Goal: Task Accomplishment & Management: Manage account settings

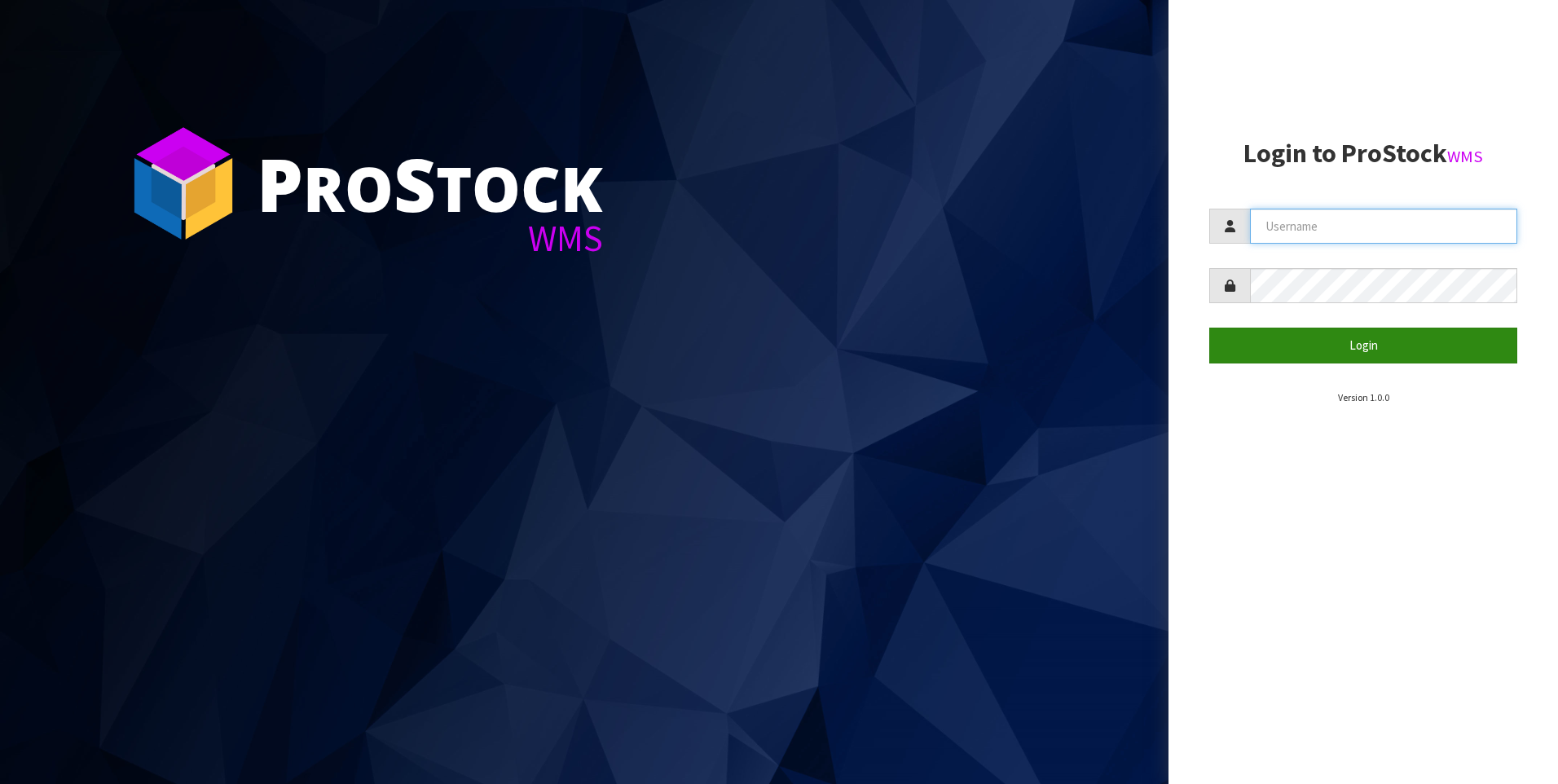
type input "[PERSON_NAME]"
click at [1314, 337] on button "Login" at bounding box center [1363, 345] width 308 height 35
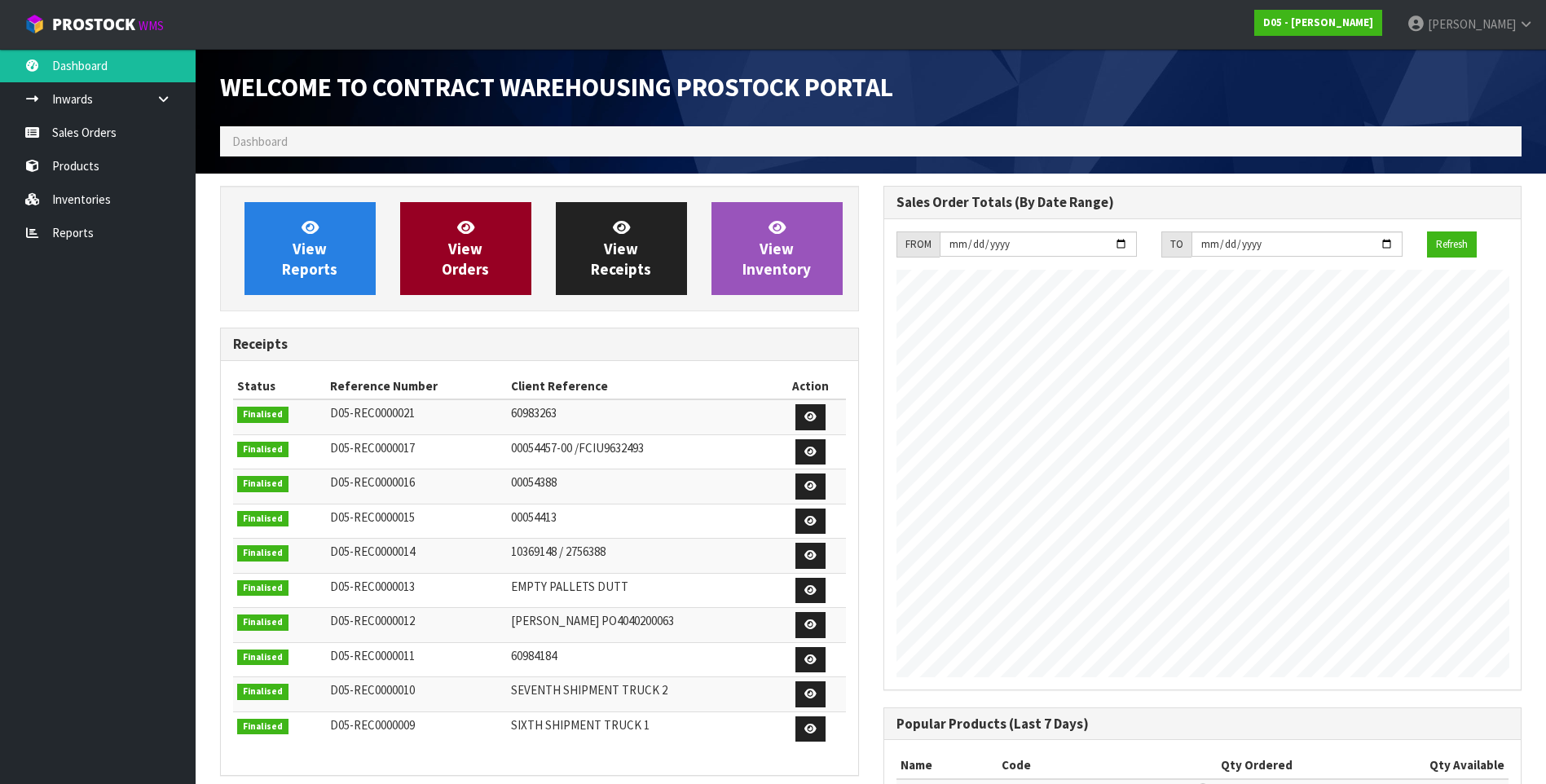
scroll to position [1009, 663]
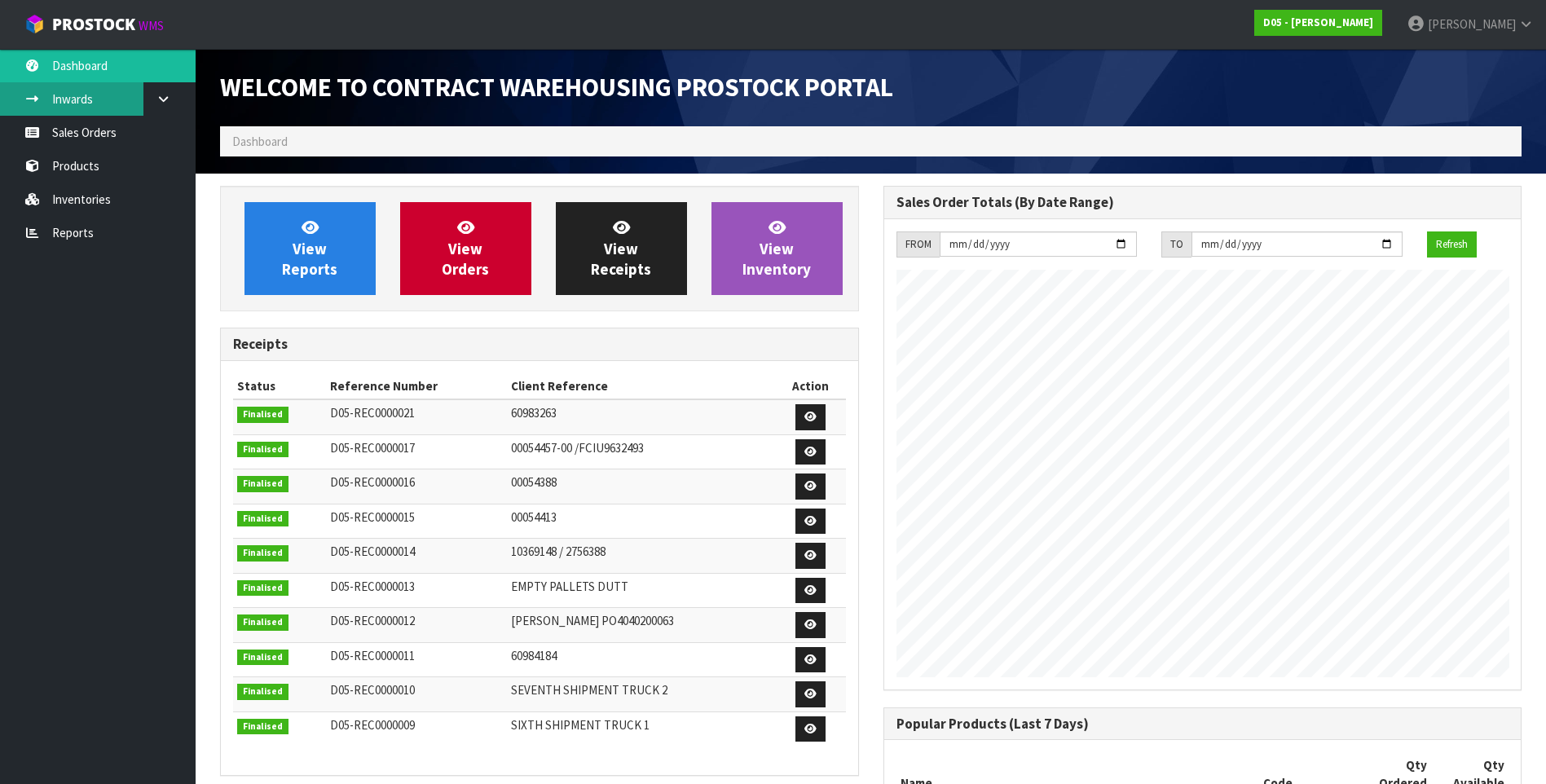
click at [96, 98] on link "Inwards" at bounding box center [98, 99] width 196 height 33
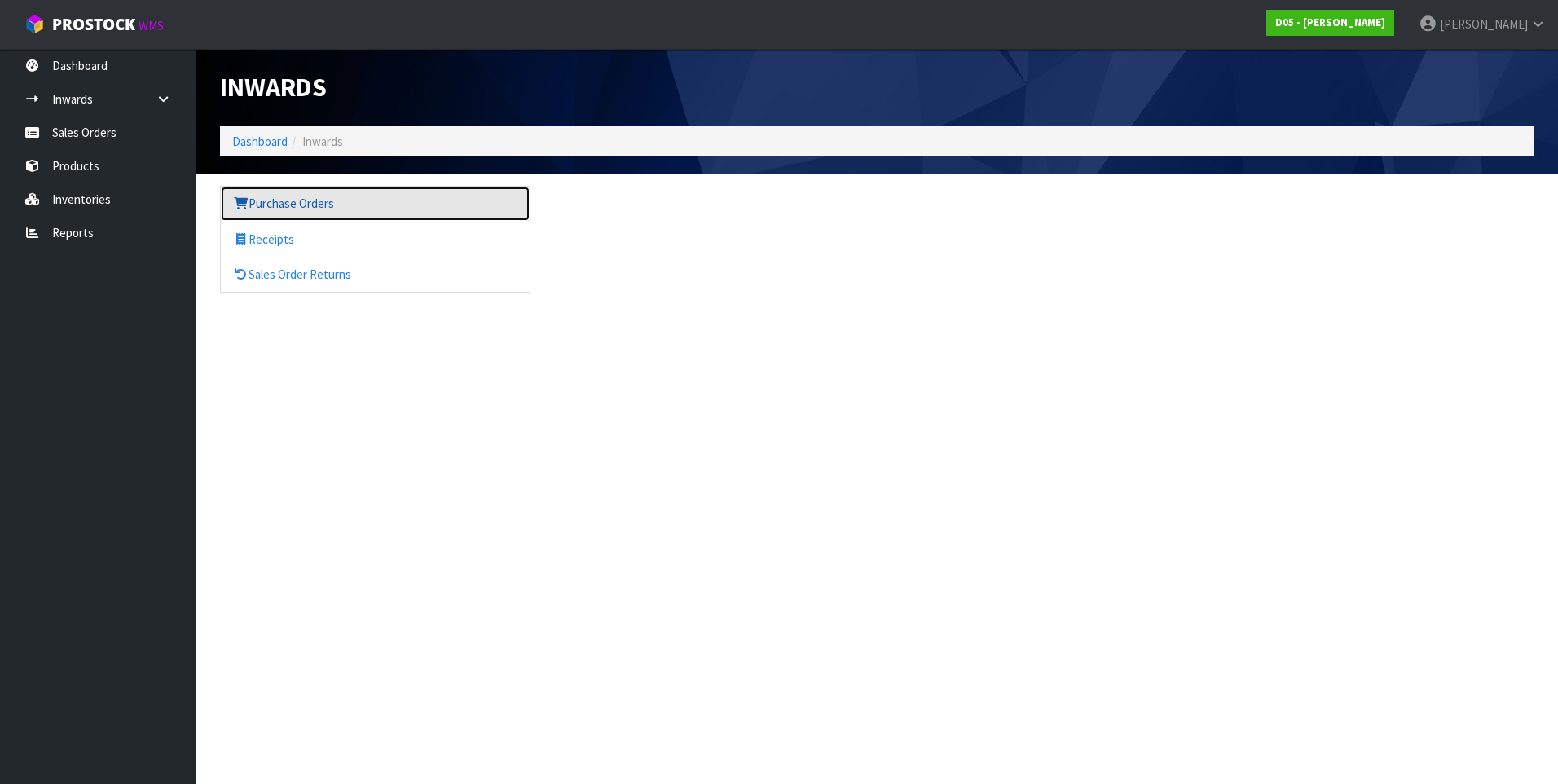
click at [296, 210] on link "Purchase Orders" at bounding box center [375, 203] width 309 height 33
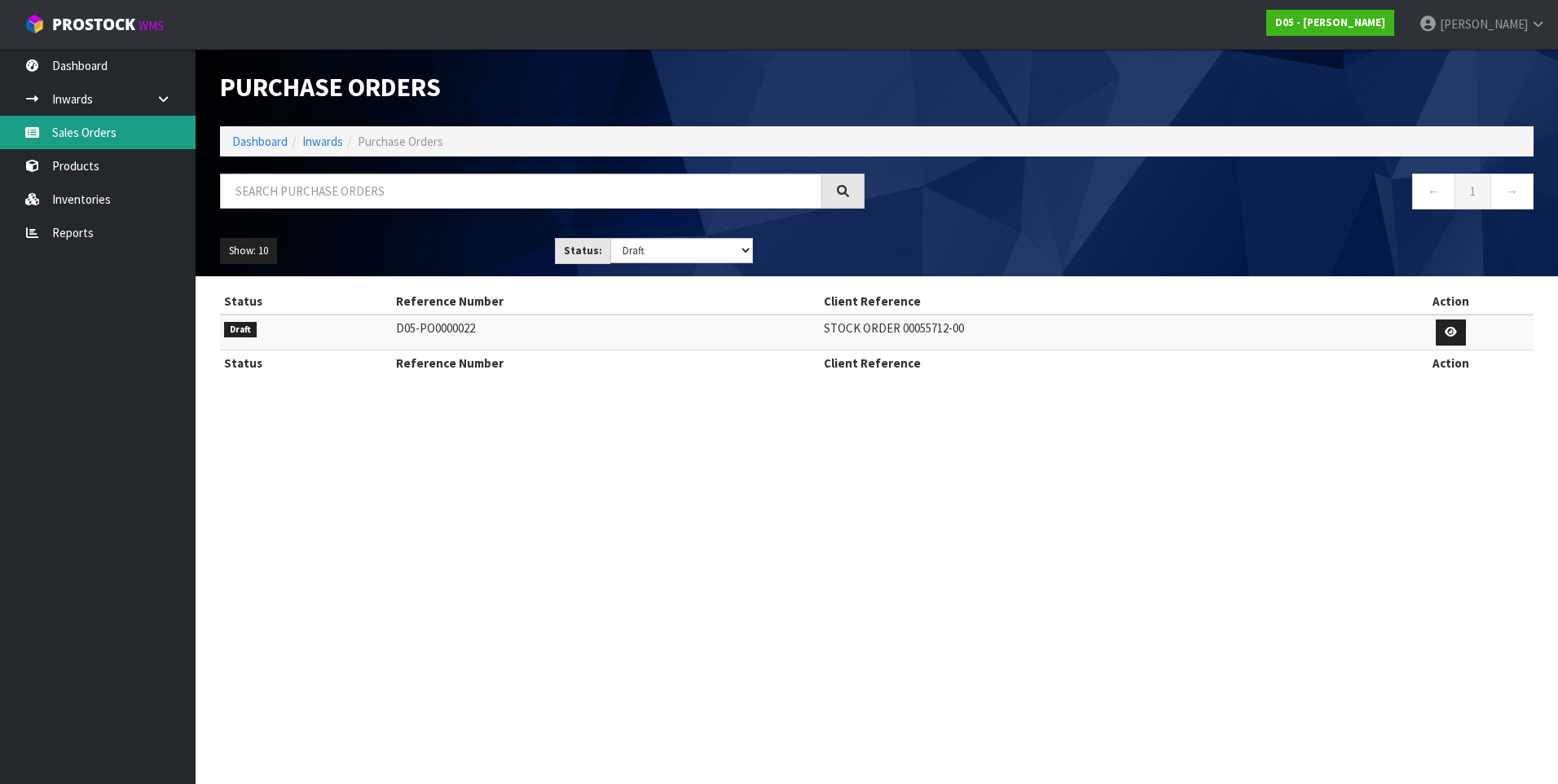
click at [112, 132] on link "Sales Orders" at bounding box center [97, 132] width 196 height 33
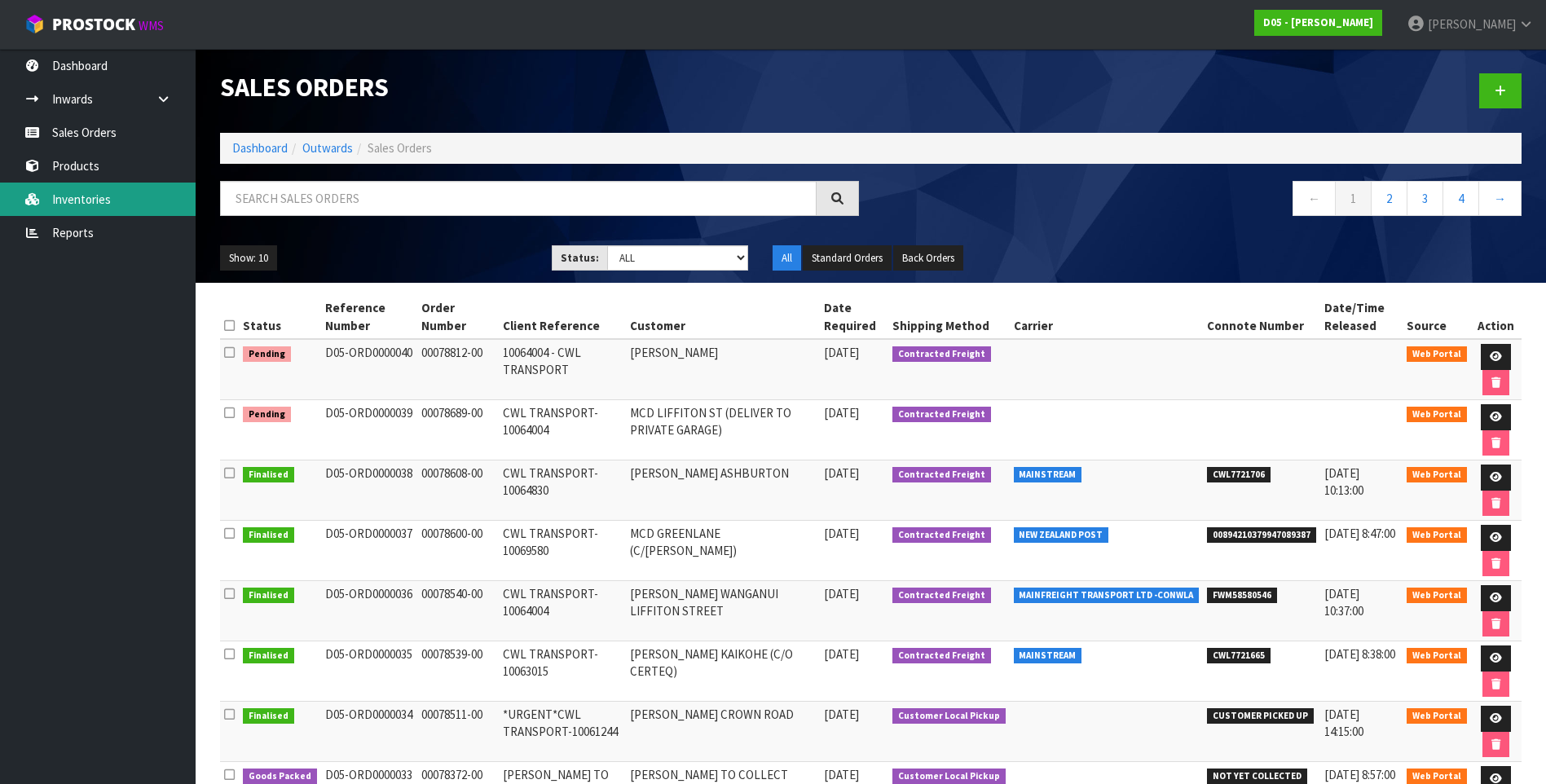
click at [104, 193] on link "Inventories" at bounding box center [98, 199] width 196 height 33
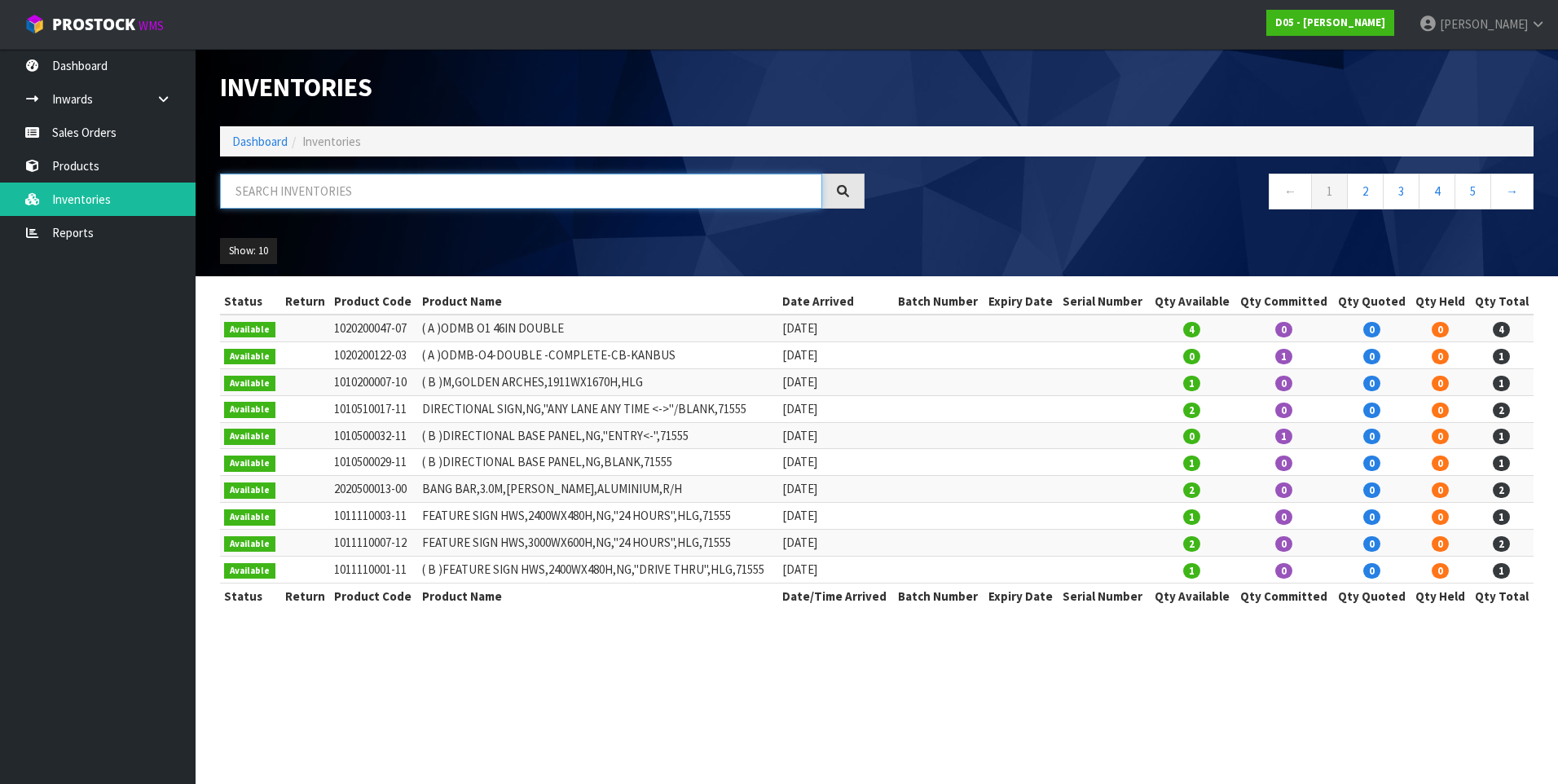
click at [258, 192] on input "text" at bounding box center [521, 191] width 602 height 35
click at [300, 194] on input "text" at bounding box center [521, 191] width 602 height 35
paste input "4030510049-00"
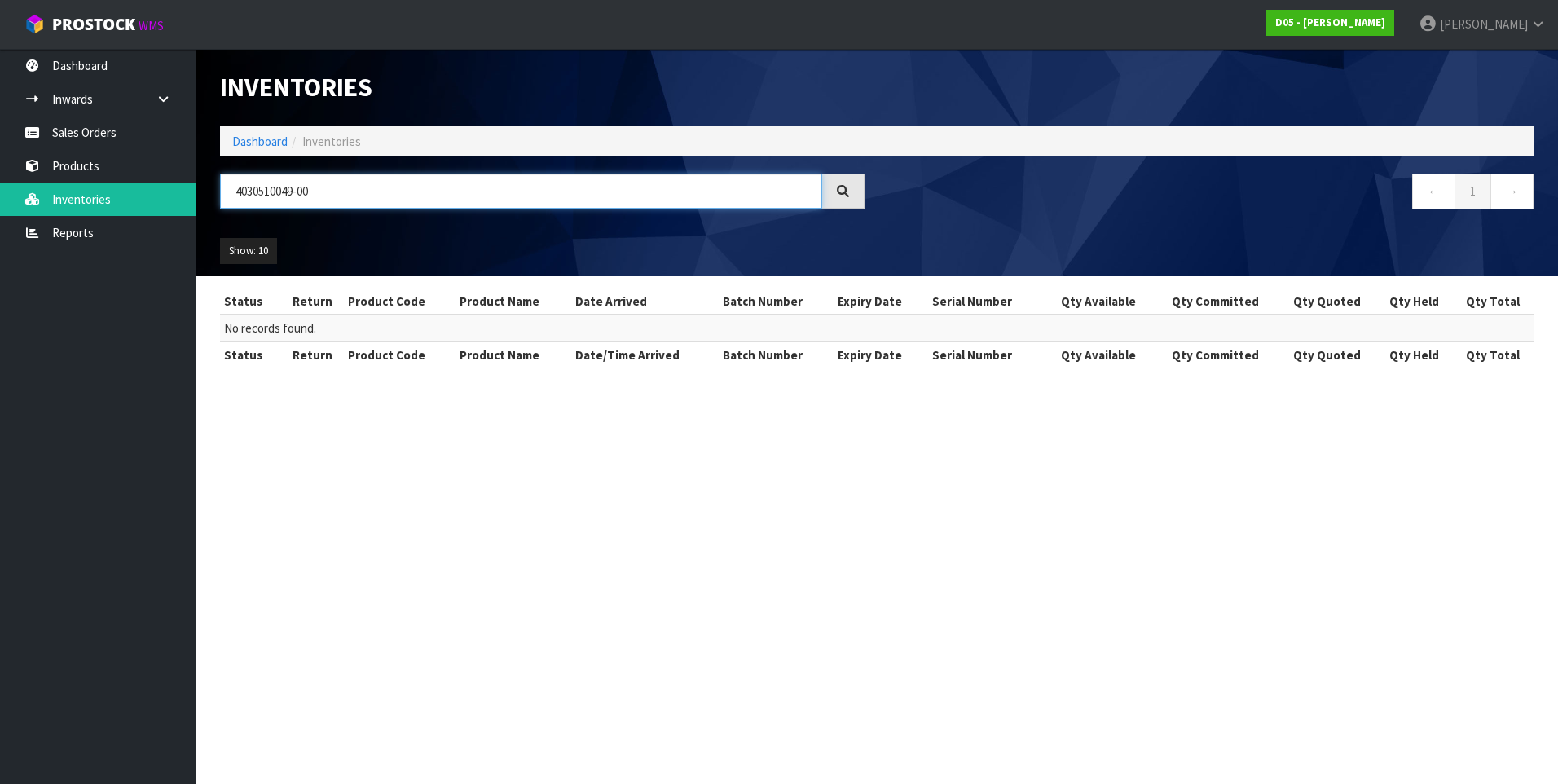
type input "4030510049-00"
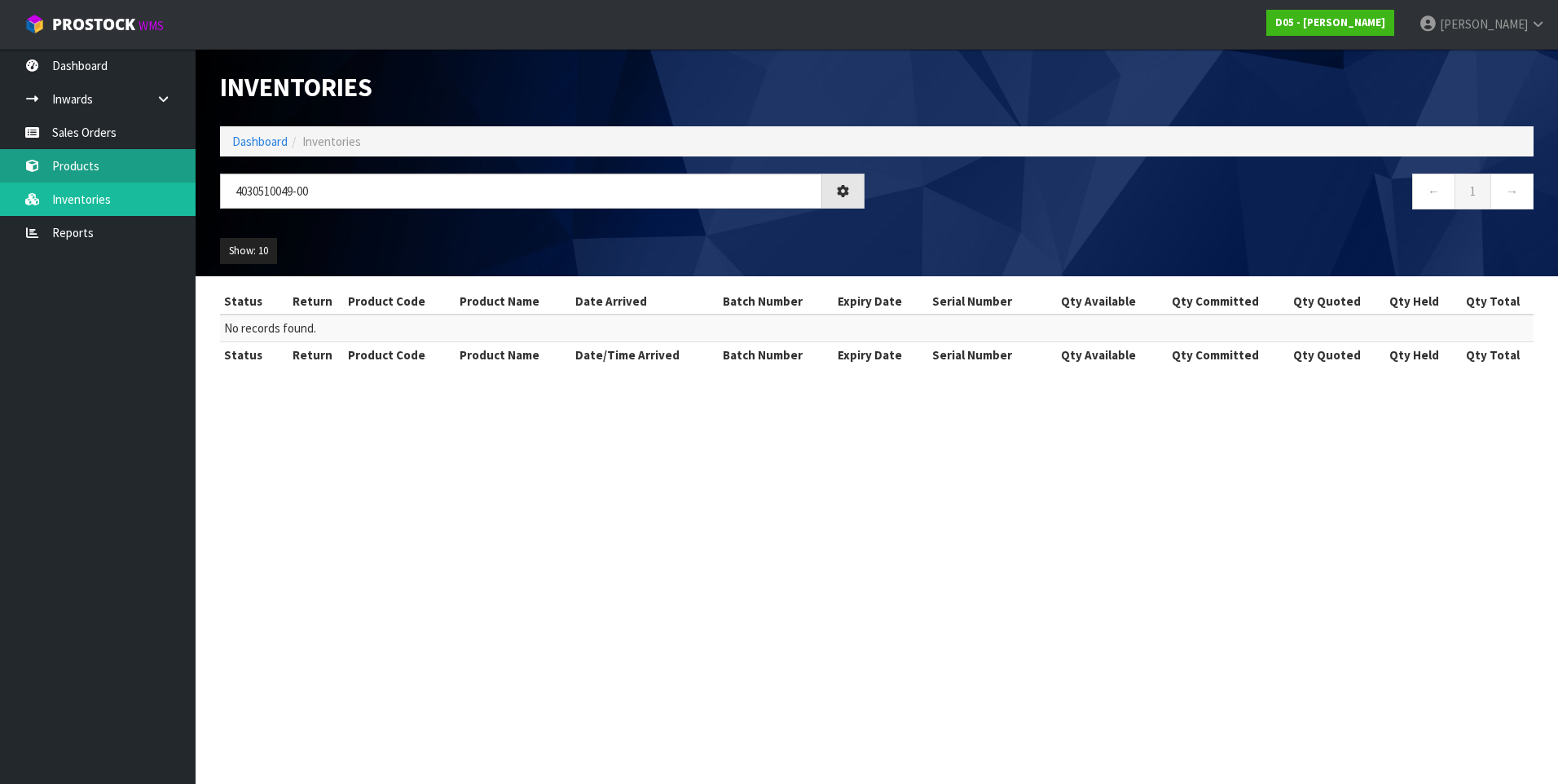
click at [83, 167] on link "Products" at bounding box center [97, 166] width 196 height 33
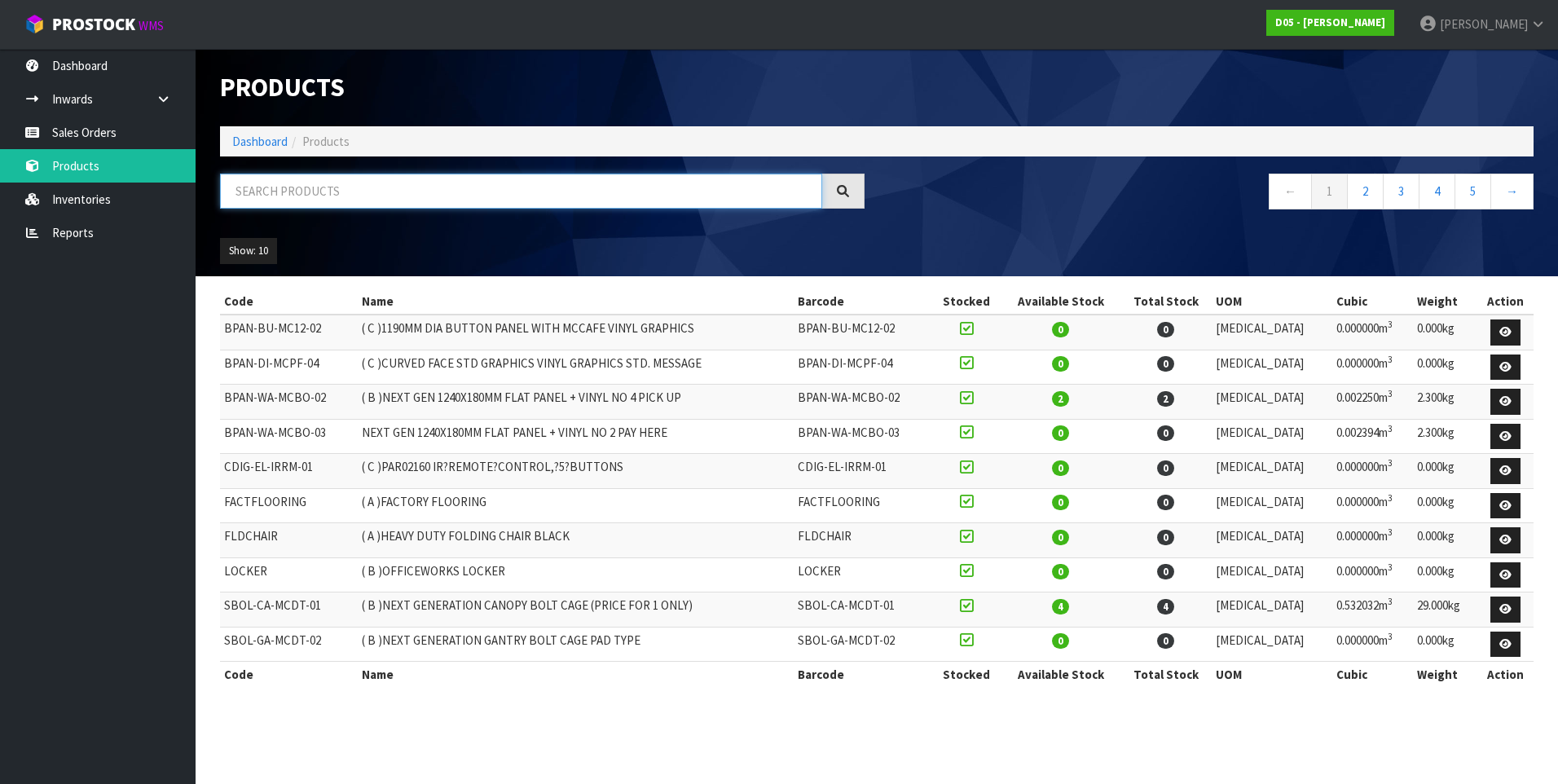
click at [279, 195] on input "text" at bounding box center [521, 191] width 602 height 35
paste input "4030510049-00"
type input "4030510049-00"
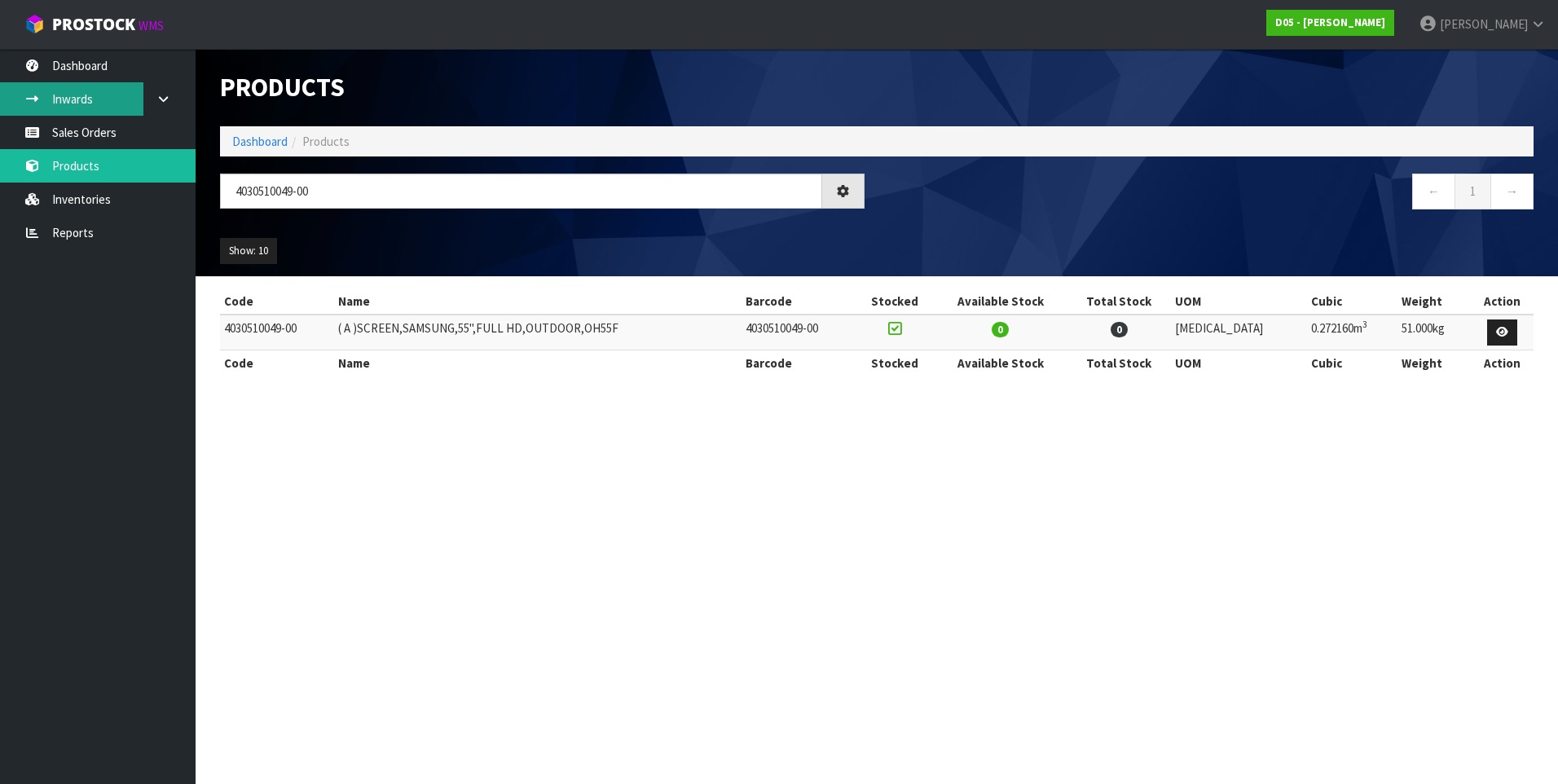
click at [83, 98] on link "Inwards" at bounding box center [97, 99] width 196 height 33
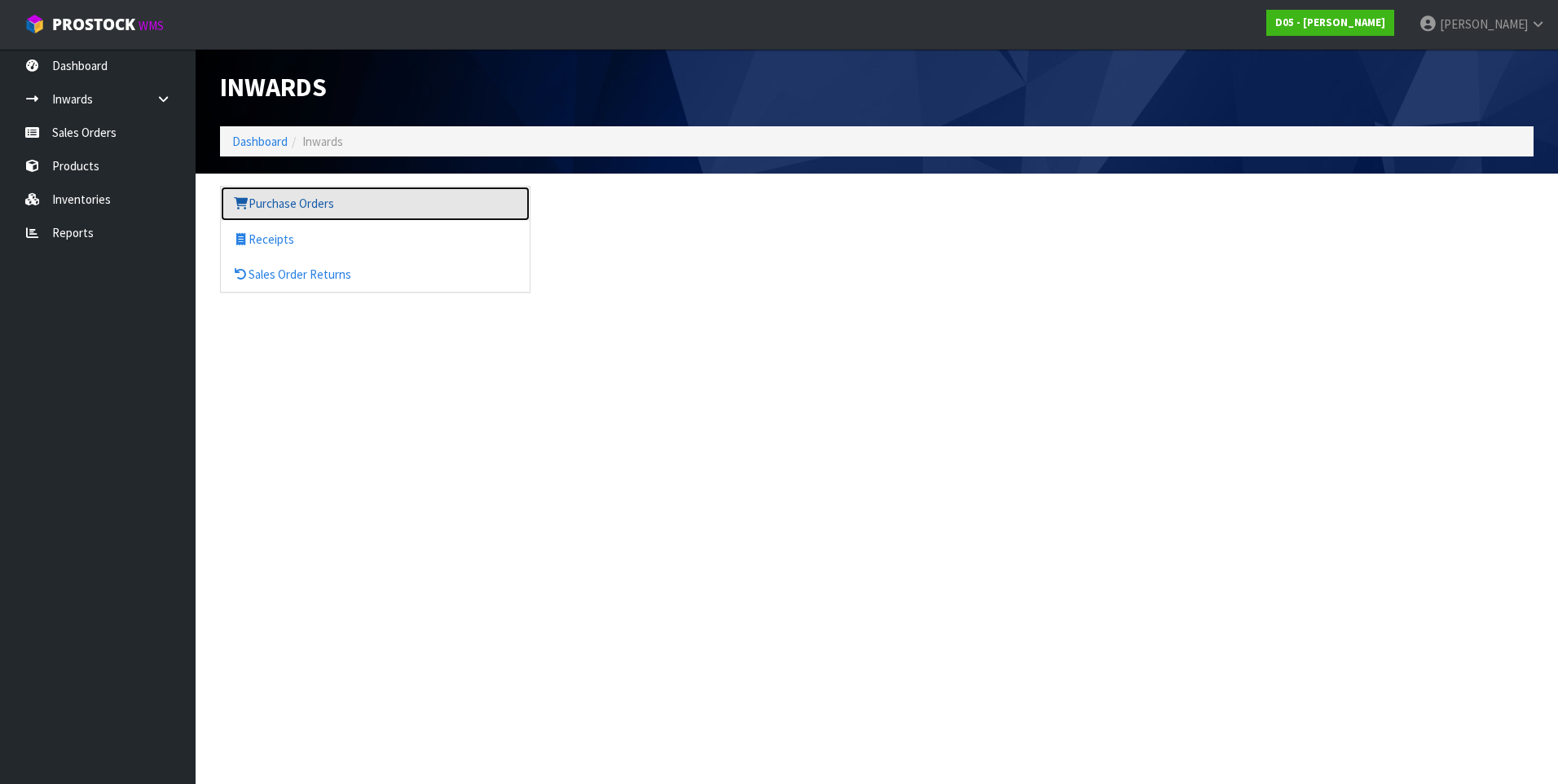
click at [290, 207] on link "Purchase Orders" at bounding box center [375, 203] width 309 height 33
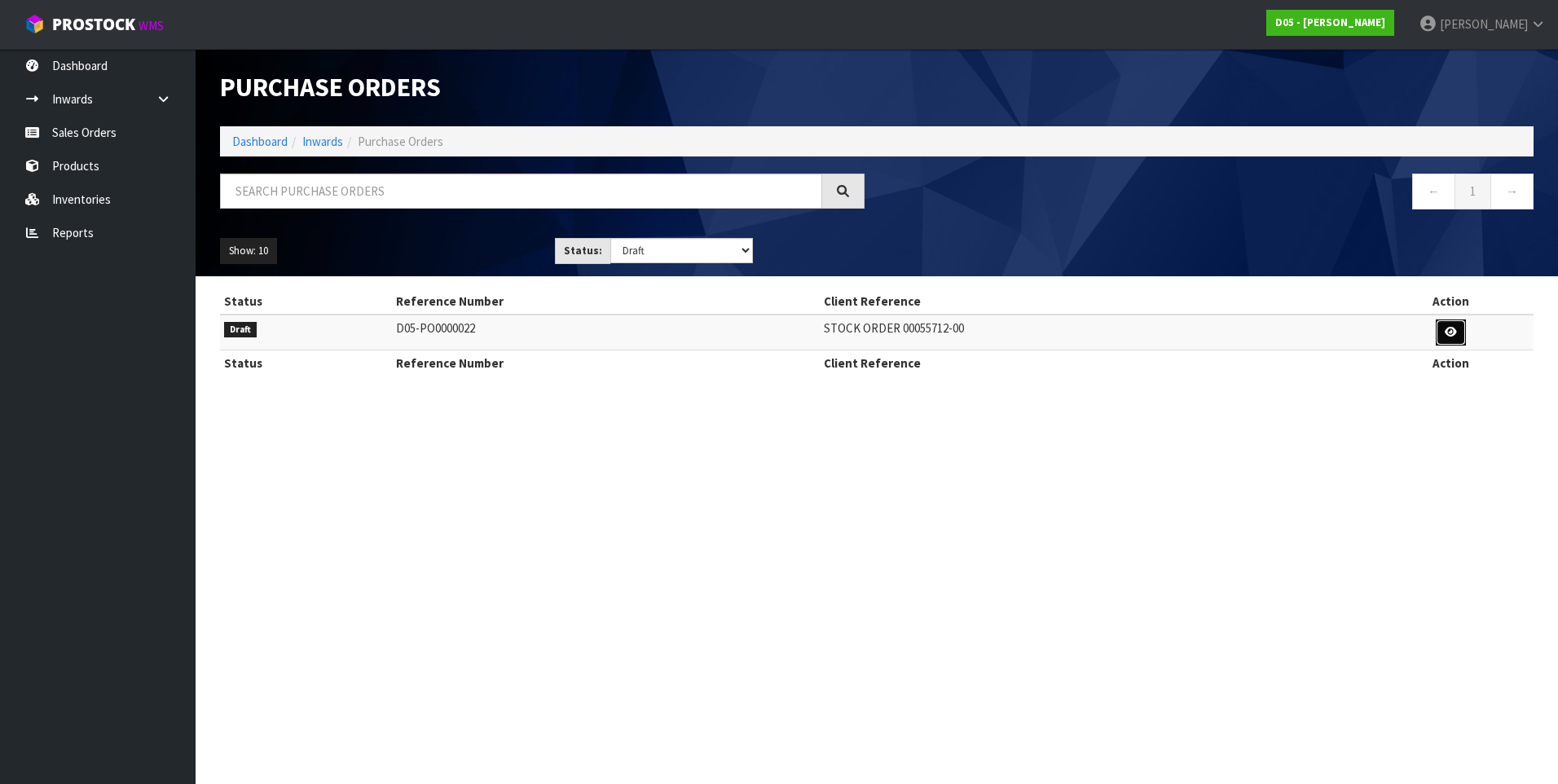
click at [1452, 333] on icon at bounding box center [1451, 332] width 12 height 11
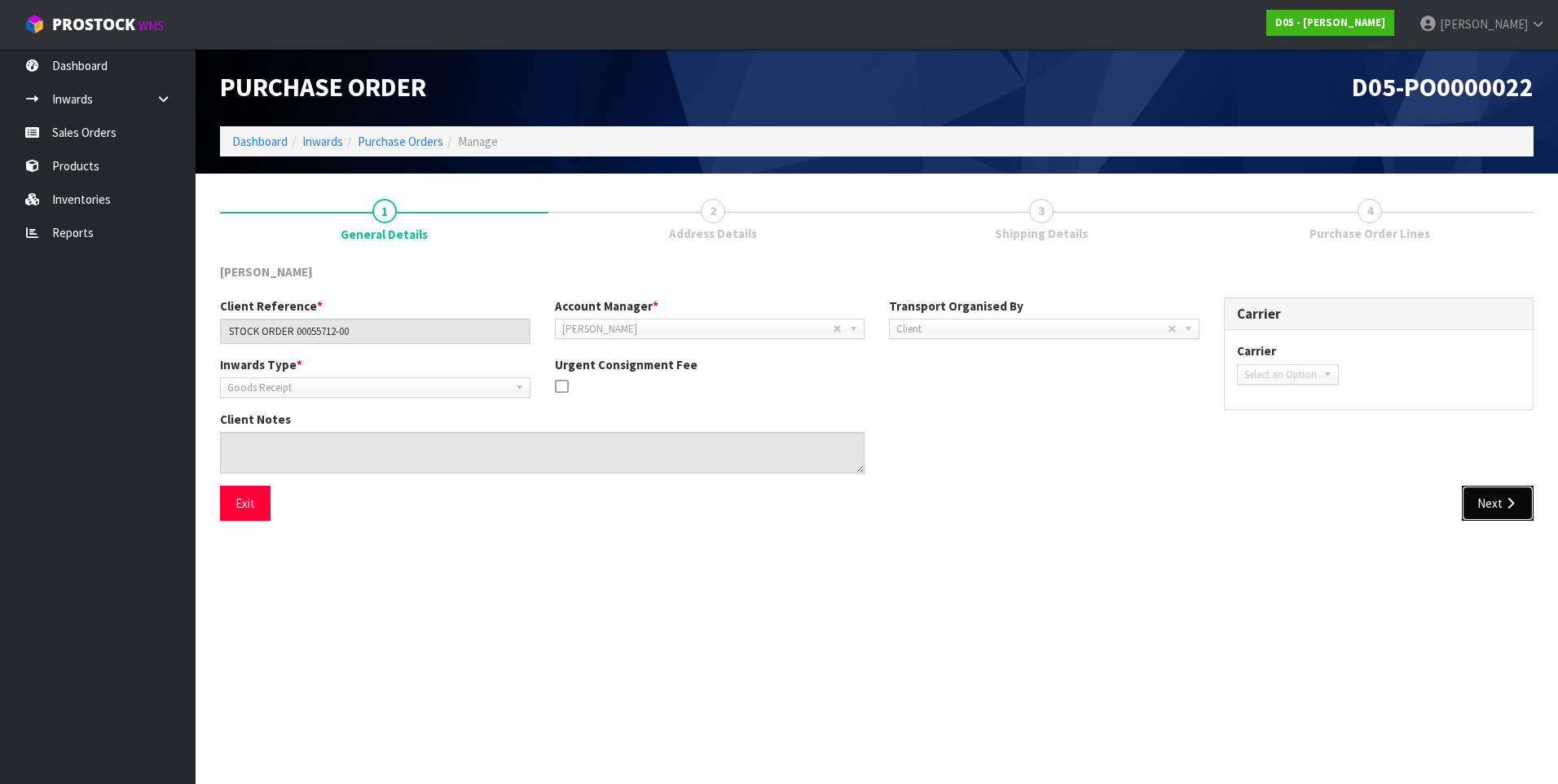
click at [1496, 497] on button "Next" at bounding box center [1497, 503] width 72 height 35
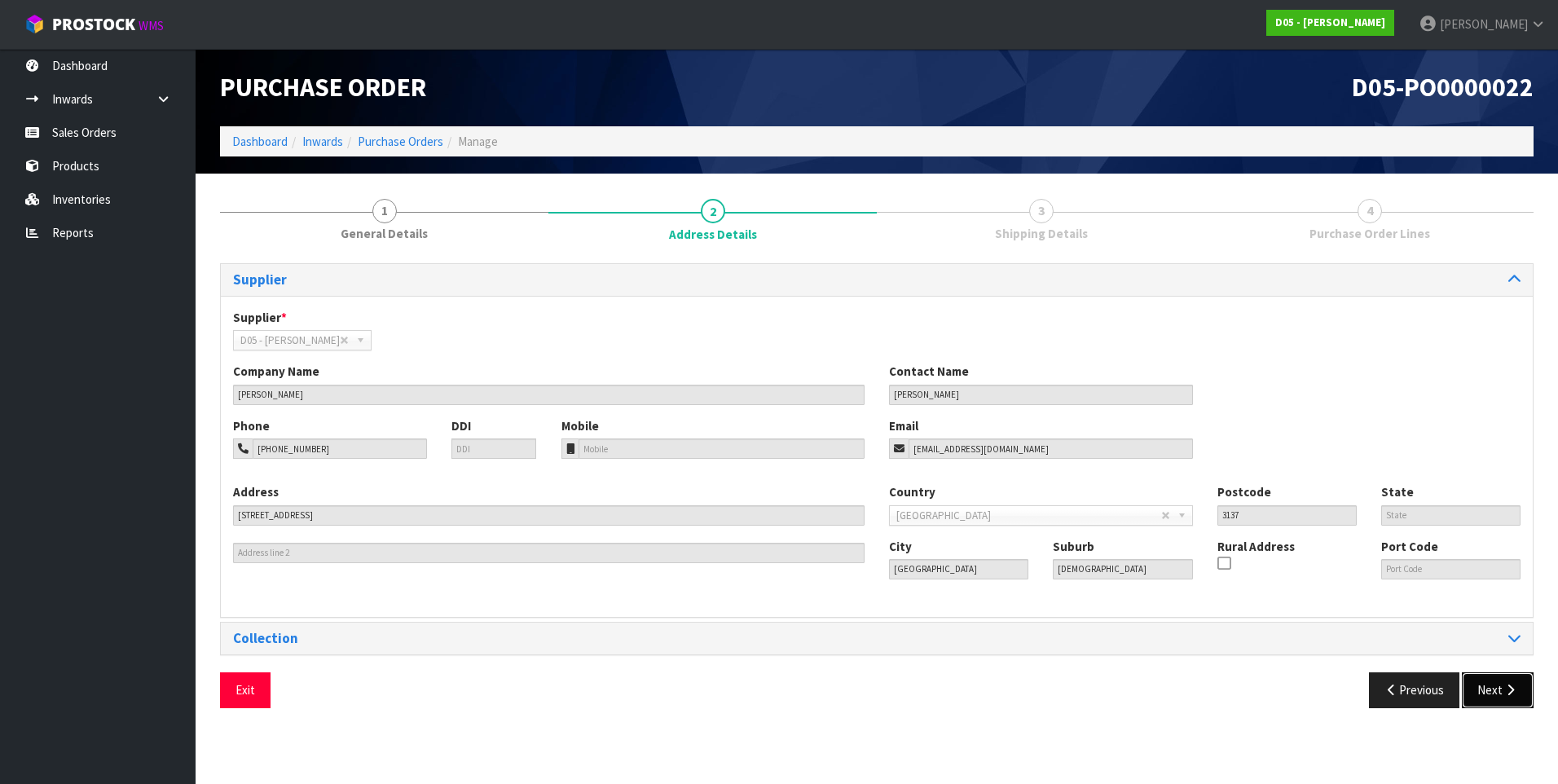
click at [1499, 685] on button "Next" at bounding box center [1497, 690] width 72 height 35
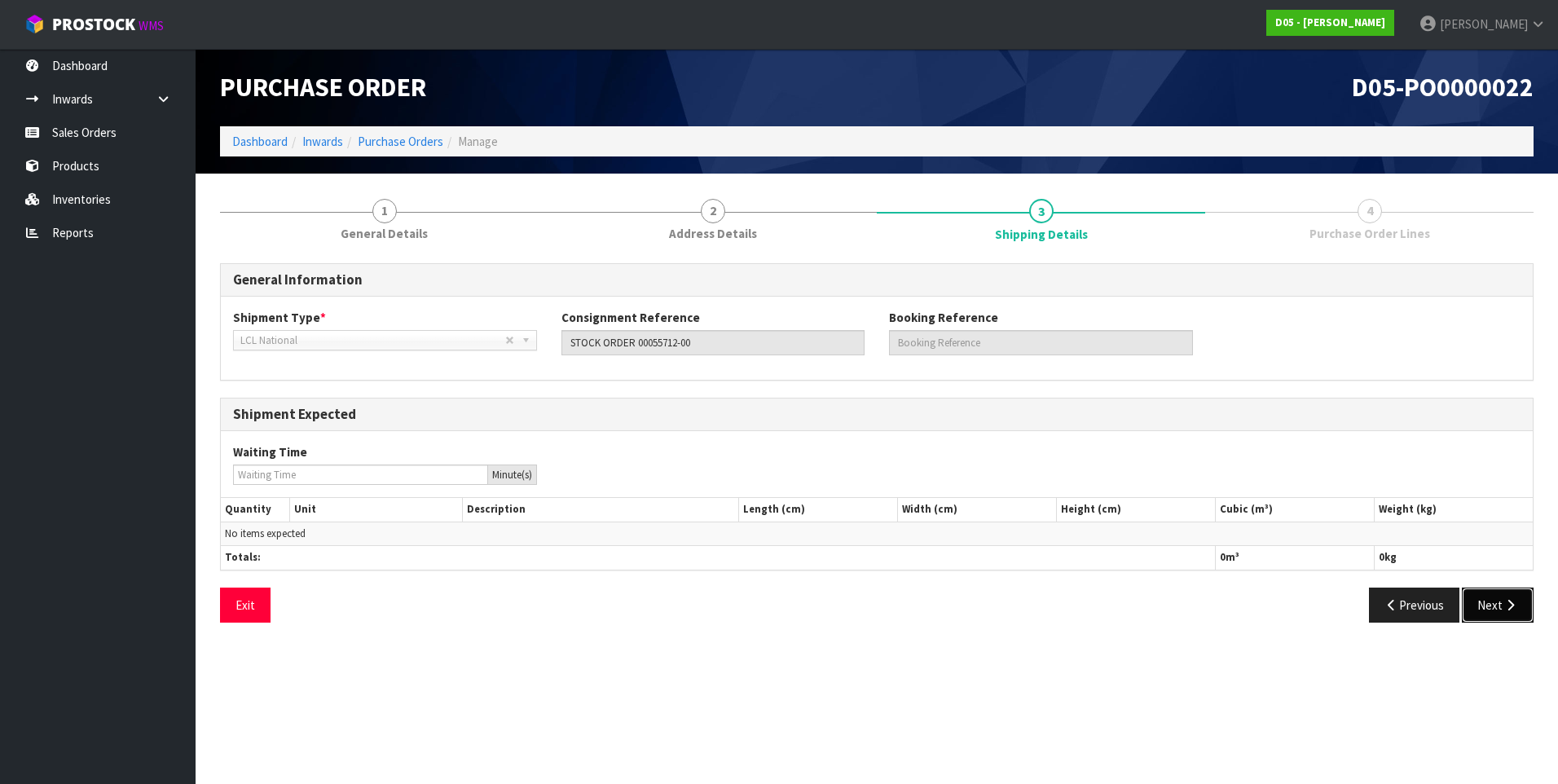
click at [1503, 607] on icon "button" at bounding box center [1510, 605] width 16 height 12
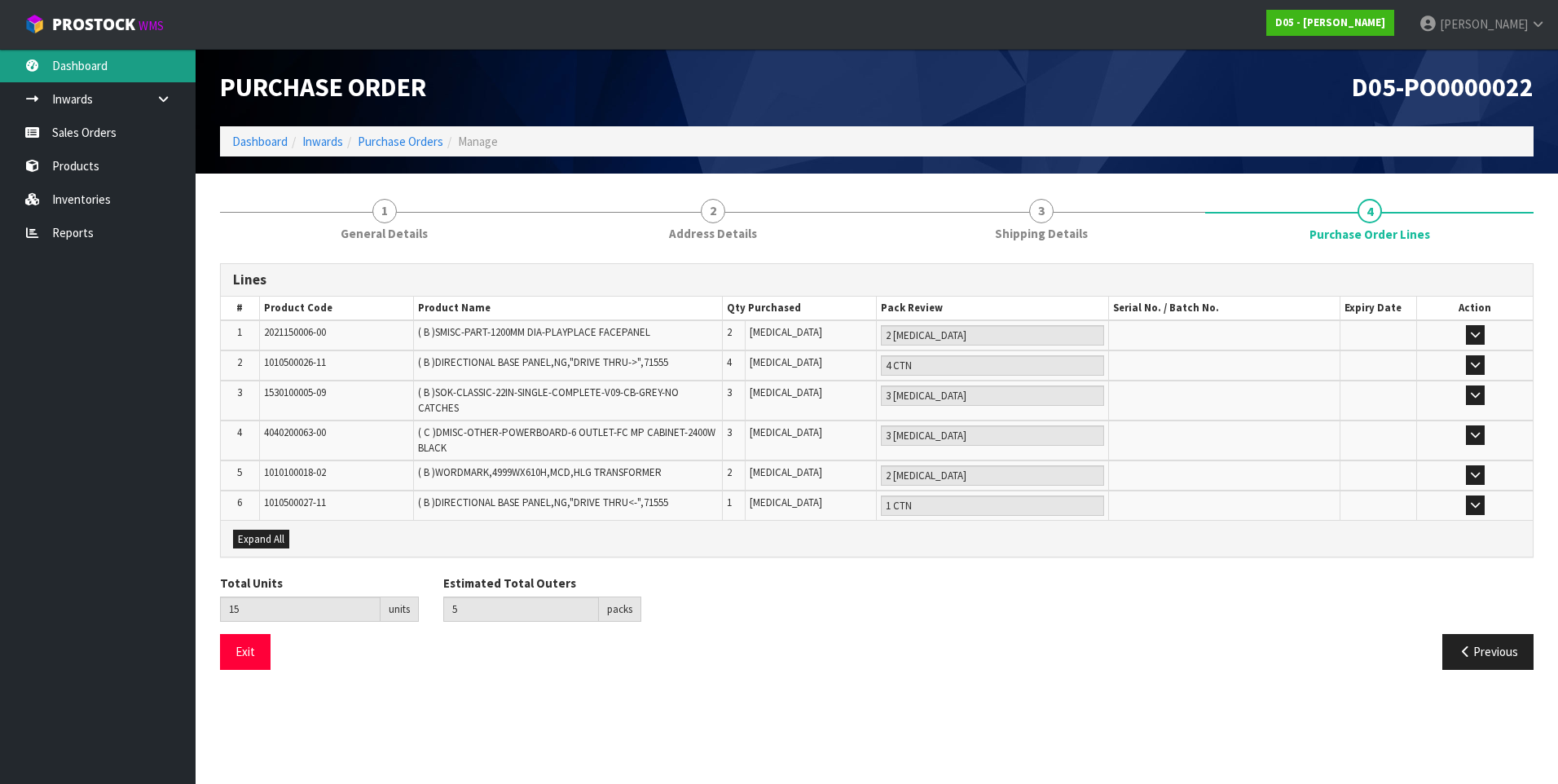
click at [85, 69] on link "Dashboard" at bounding box center [97, 66] width 196 height 33
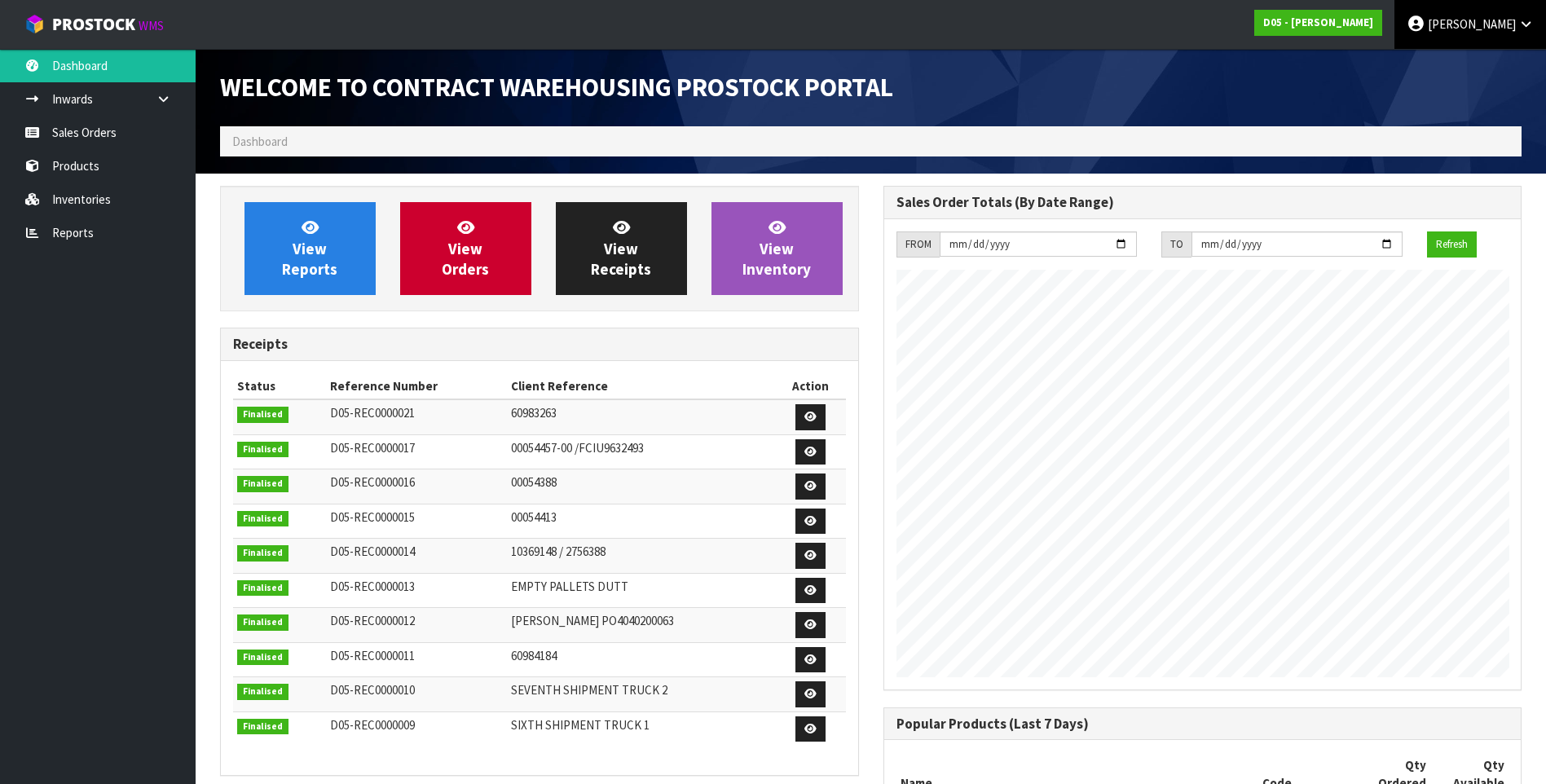
click at [1491, 32] on link "[PERSON_NAME]" at bounding box center [1470, 24] width 152 height 49
click at [1480, 70] on link "Logout" at bounding box center [1480, 65] width 128 height 22
